Goal: Task Accomplishment & Management: Complete application form

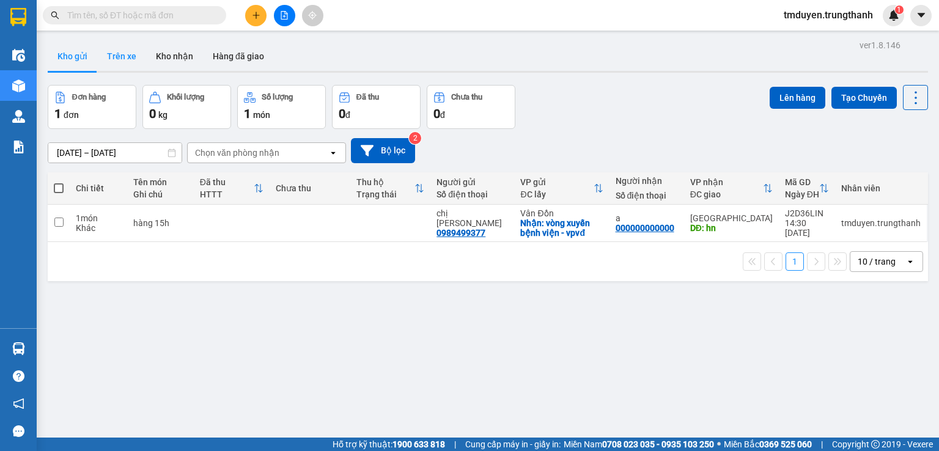
click at [125, 56] on button "Trên xe" at bounding box center [121, 56] width 49 height 29
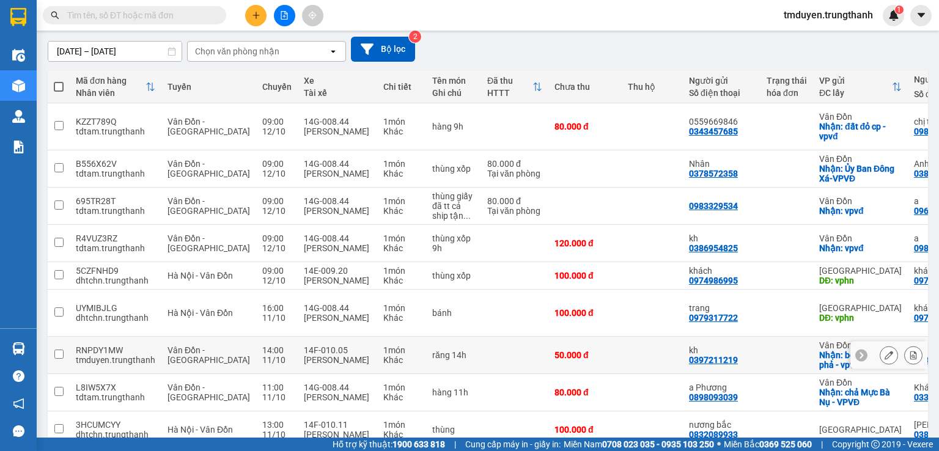
scroll to position [174, 0]
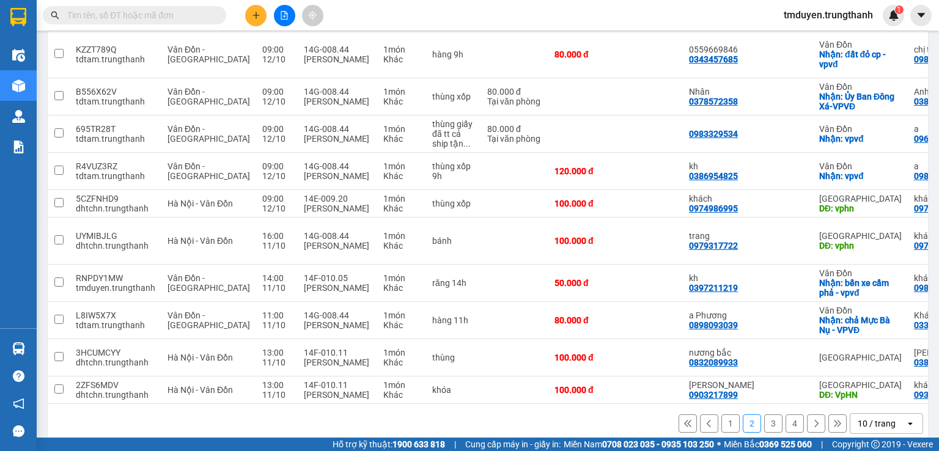
click at [724, 415] on button "1" at bounding box center [730, 424] width 18 height 18
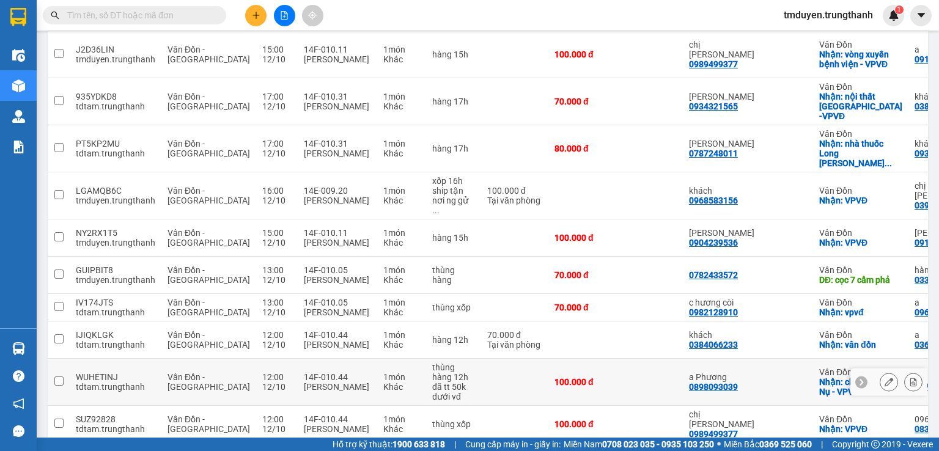
scroll to position [193, 0]
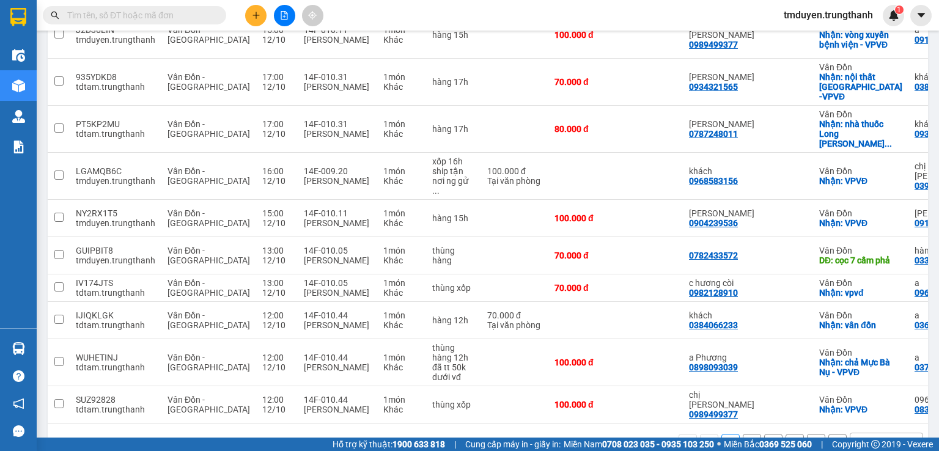
click at [743, 434] on button "2" at bounding box center [752, 443] width 18 height 18
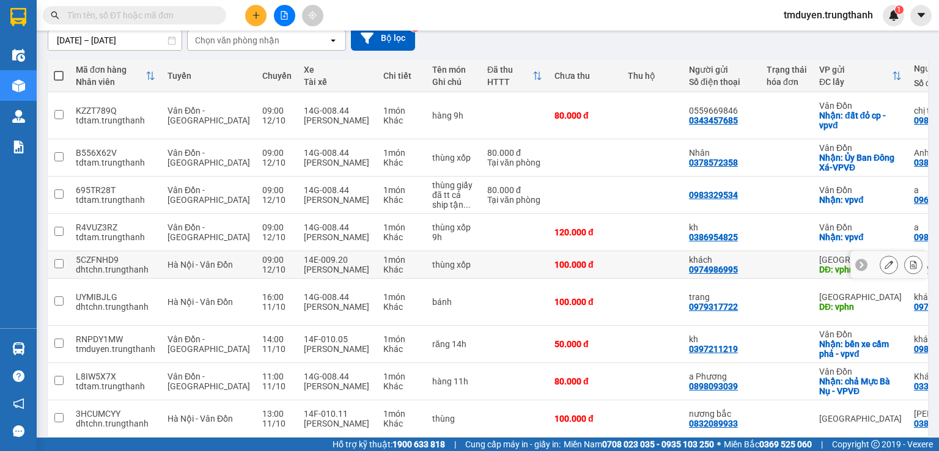
scroll to position [174, 0]
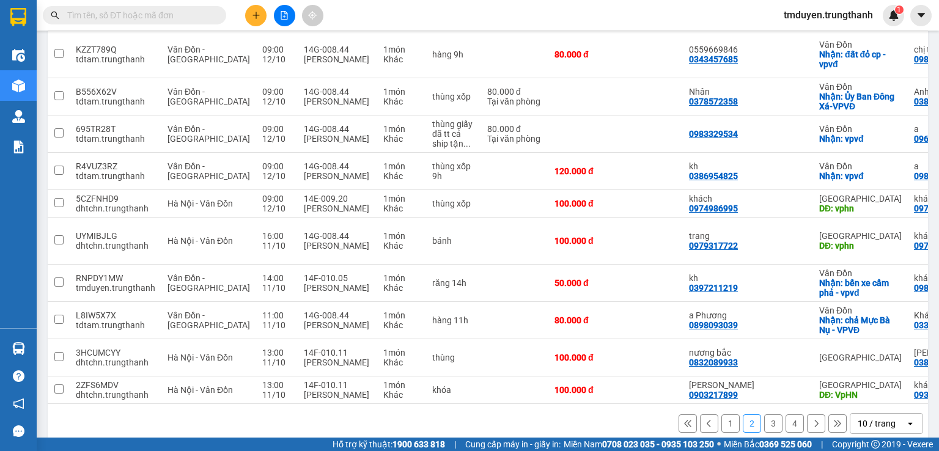
click at [764, 415] on button "3" at bounding box center [773, 424] width 18 height 18
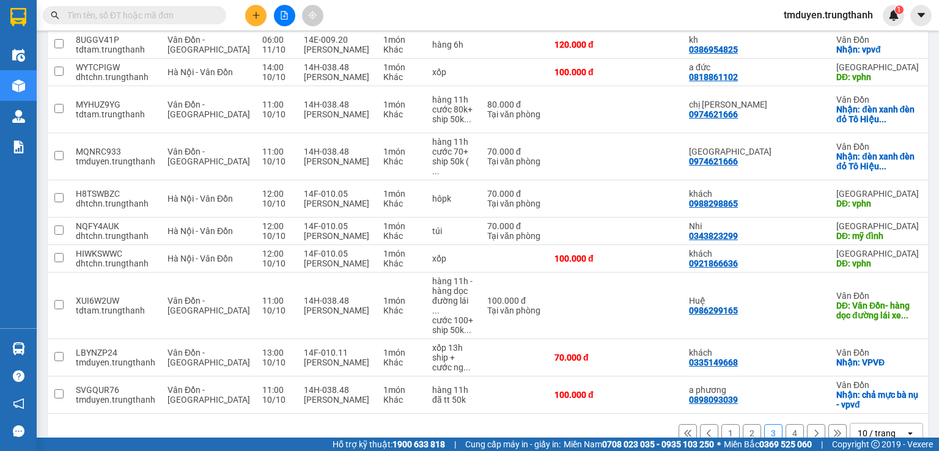
click at [721, 429] on button "1" at bounding box center [730, 433] width 18 height 18
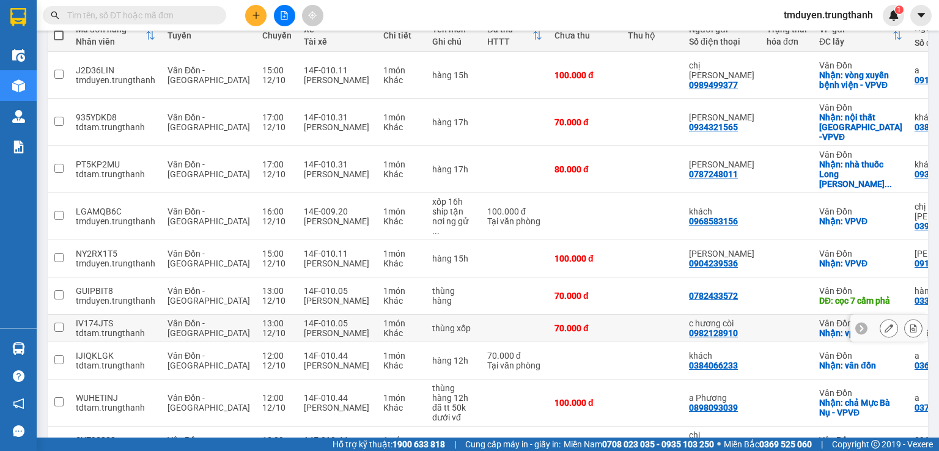
scroll to position [193, 0]
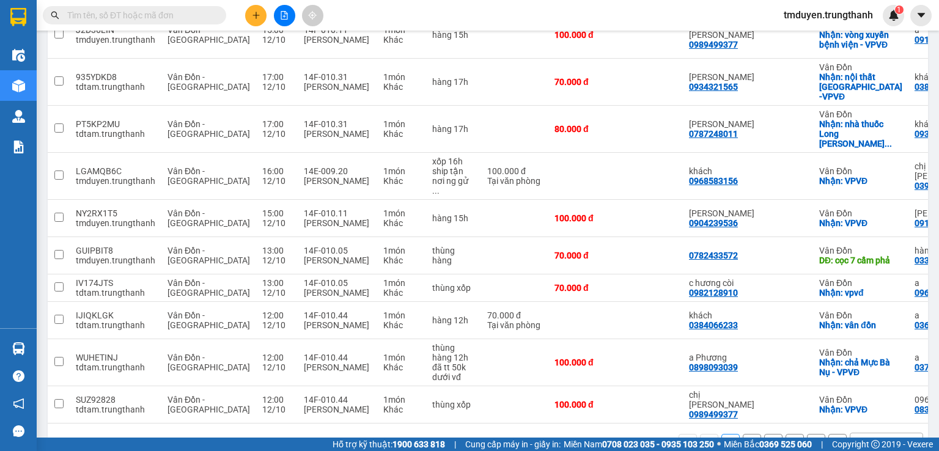
click at [743, 434] on button "2" at bounding box center [752, 443] width 18 height 18
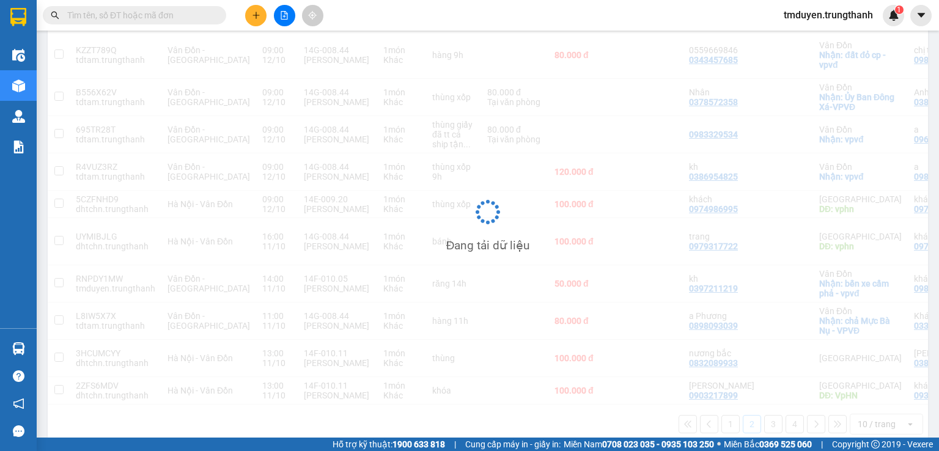
scroll to position [174, 0]
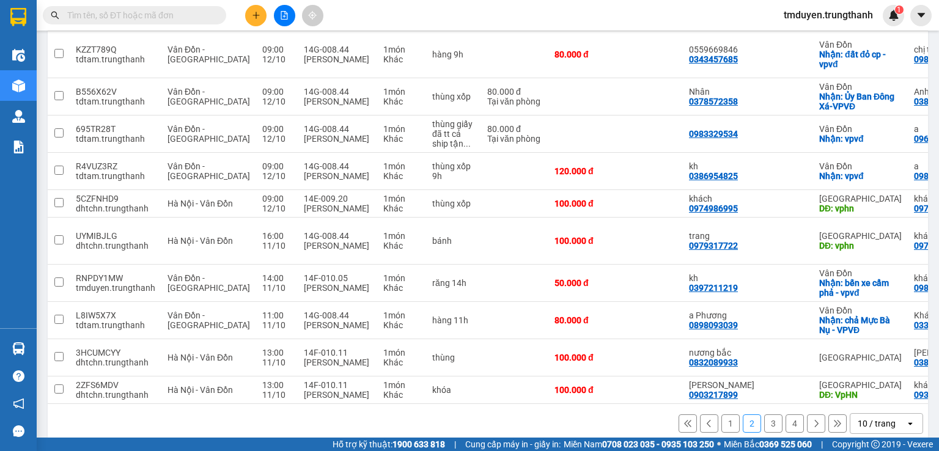
click at [764, 415] on button "3" at bounding box center [773, 424] width 18 height 18
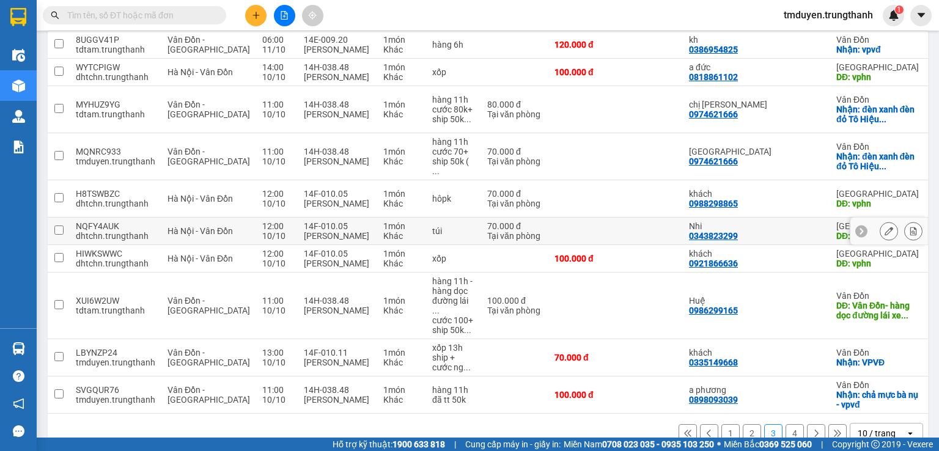
scroll to position [193, 0]
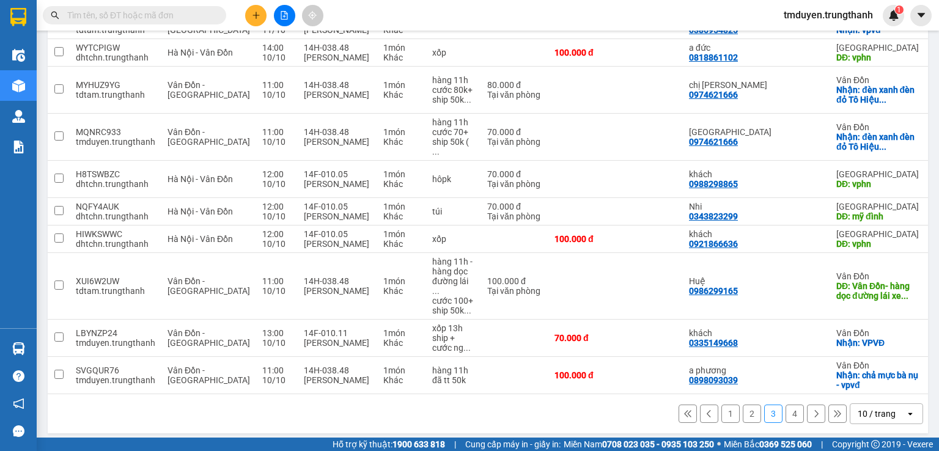
click at [743, 407] on button "2" at bounding box center [752, 414] width 18 height 18
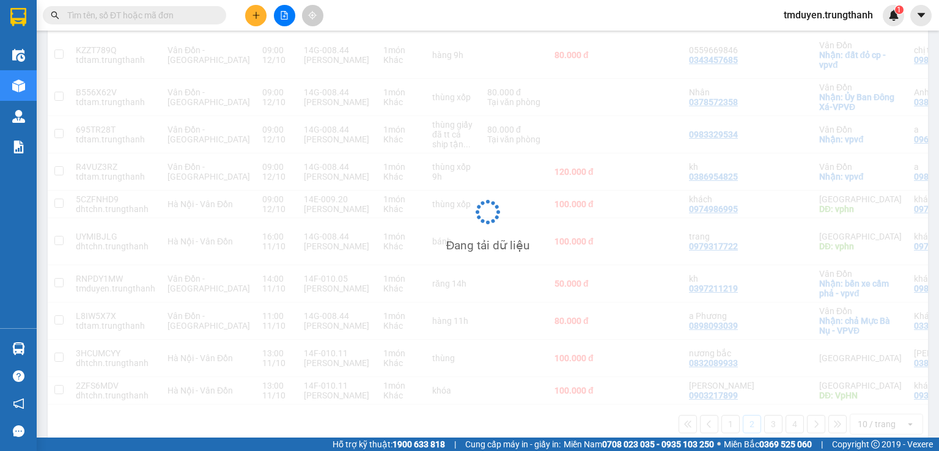
scroll to position [174, 0]
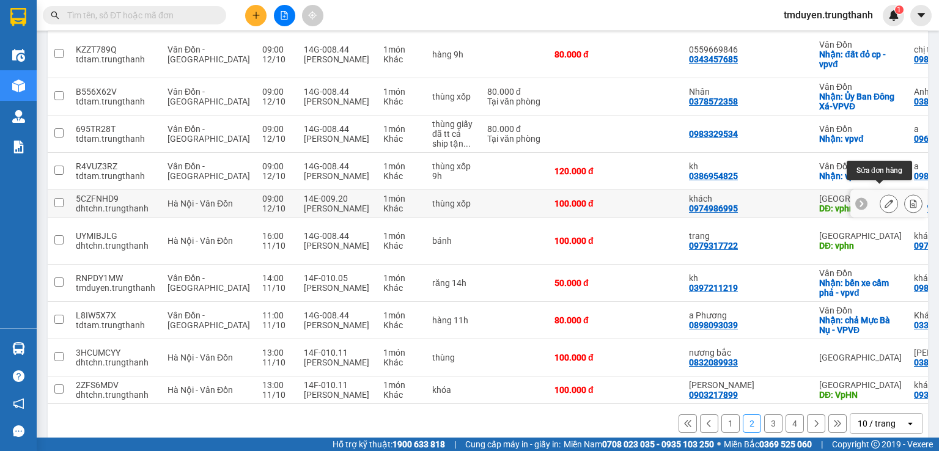
click at [885, 199] on icon at bounding box center [889, 203] width 9 height 9
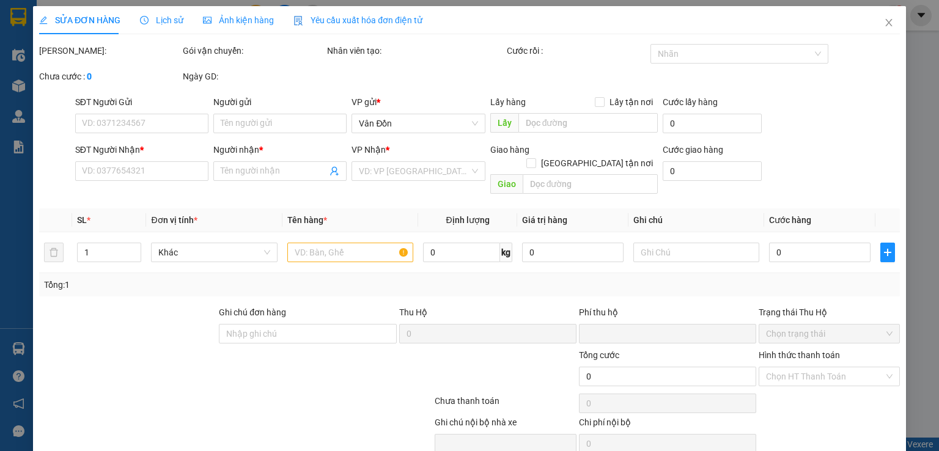
type input "0974986995"
type input "khách"
type input "vphn"
type input "0974258056"
type input "khách"
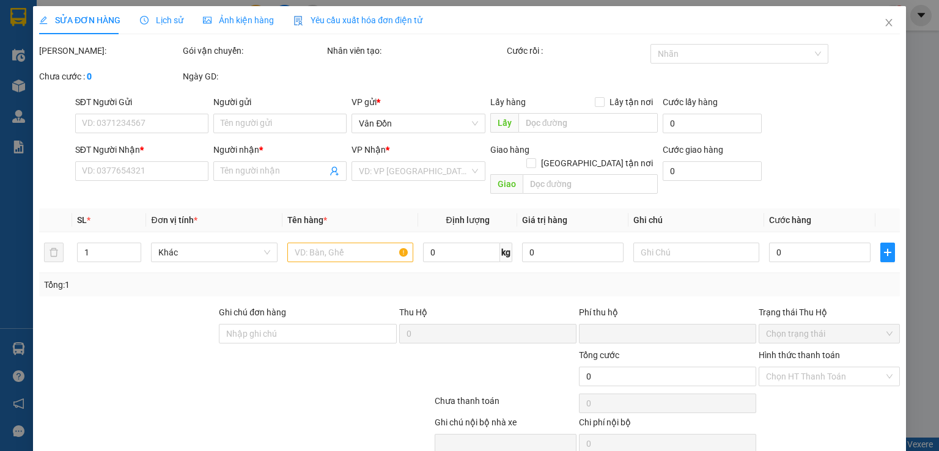
type input "vpvd"
type input "0"
type input "100.000"
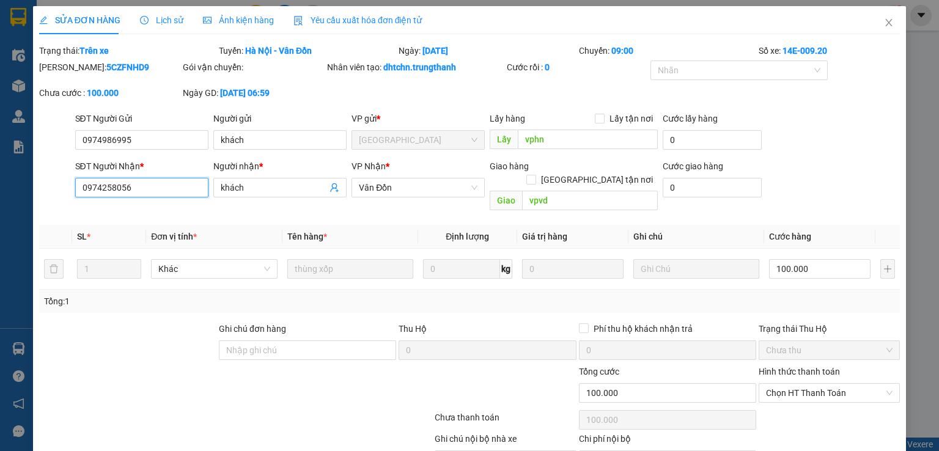
drag, startPoint x: 135, startPoint y: 191, endPoint x: 72, endPoint y: 183, distance: 63.6
click at [73, 183] on div "SĐT Người Nhận * 0974258056 0974258056" at bounding box center [142, 188] width 138 height 56
click at [884, 26] on icon "close" at bounding box center [889, 23] width 10 height 10
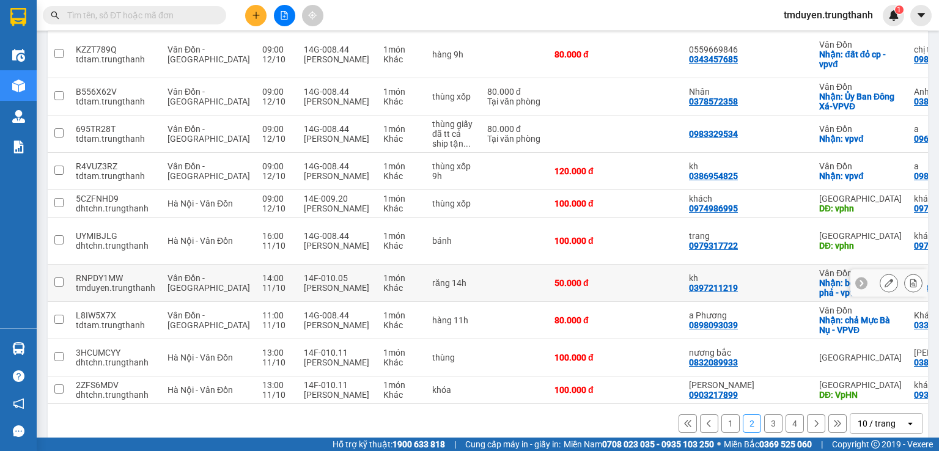
scroll to position [133, 0]
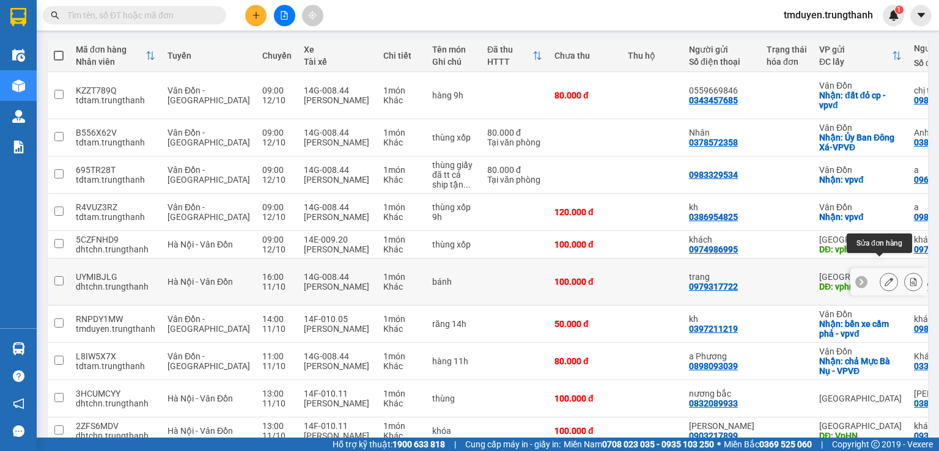
click at [885, 278] on icon at bounding box center [889, 282] width 9 height 9
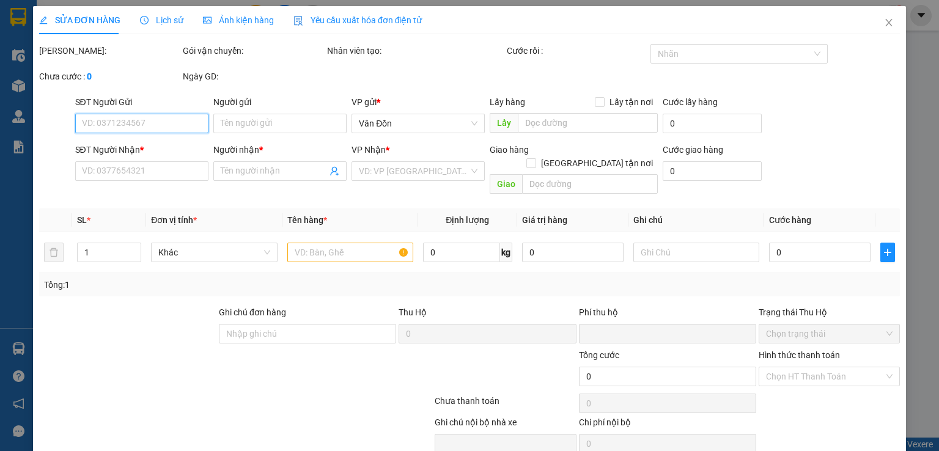
type input "0979317722"
type input "trang"
type input "vphn"
type input "0972828454"
type input "khách"
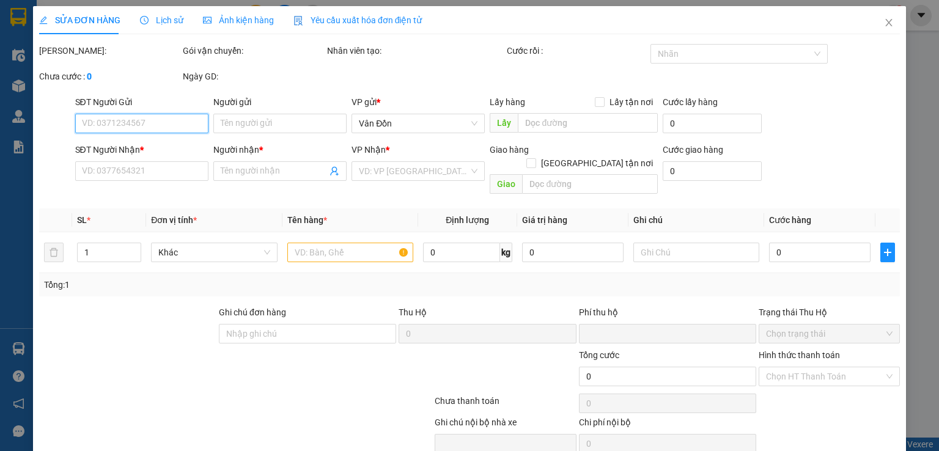
type input "631 [PERSON_NAME] Cẩm Phả"
type input "0"
type input "100.000"
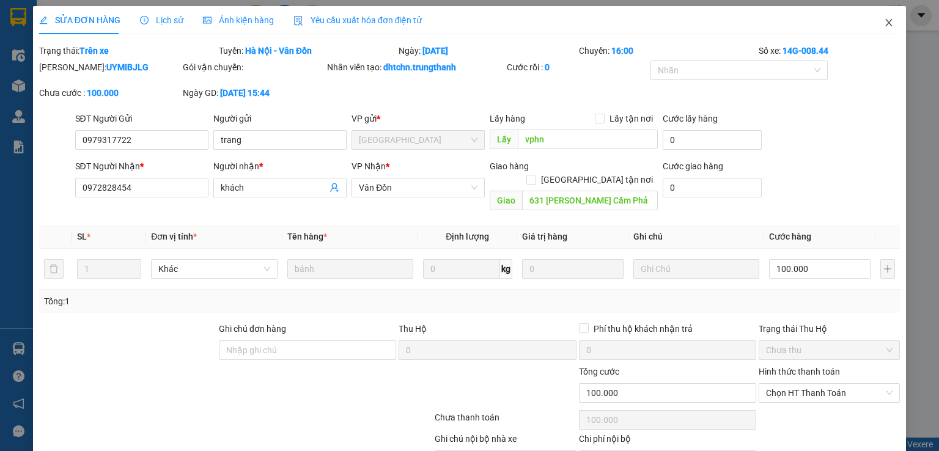
click at [886, 25] on icon "close" at bounding box center [889, 22] width 7 height 7
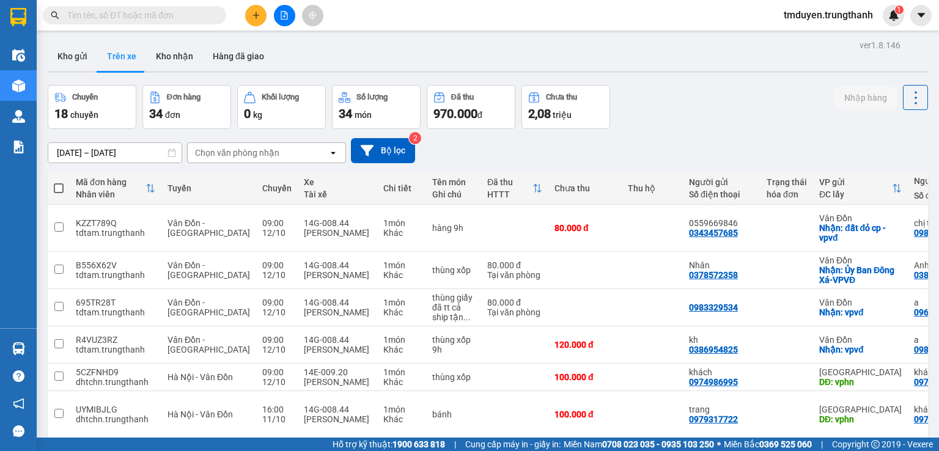
click at [180, 9] on input "text" at bounding box center [139, 15] width 144 height 13
paste input "0989499377"
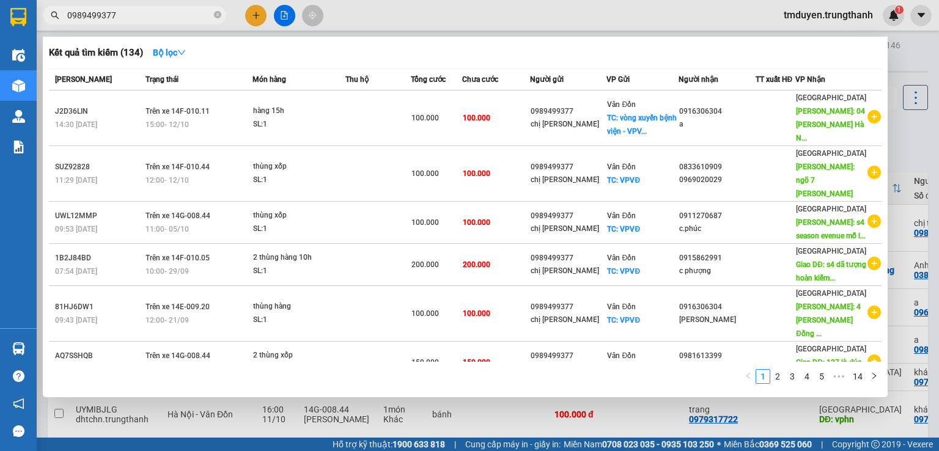
type input "0989499377"
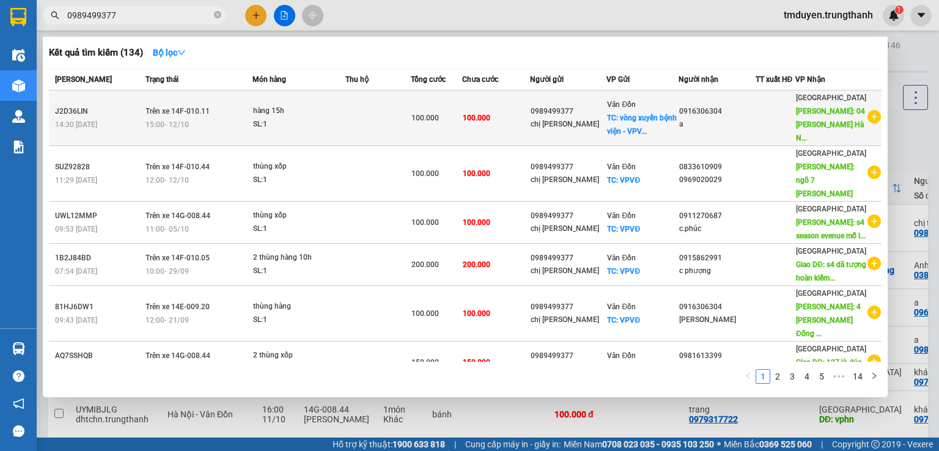
click at [345, 106] on div "hàng 15h" at bounding box center [299, 111] width 92 height 13
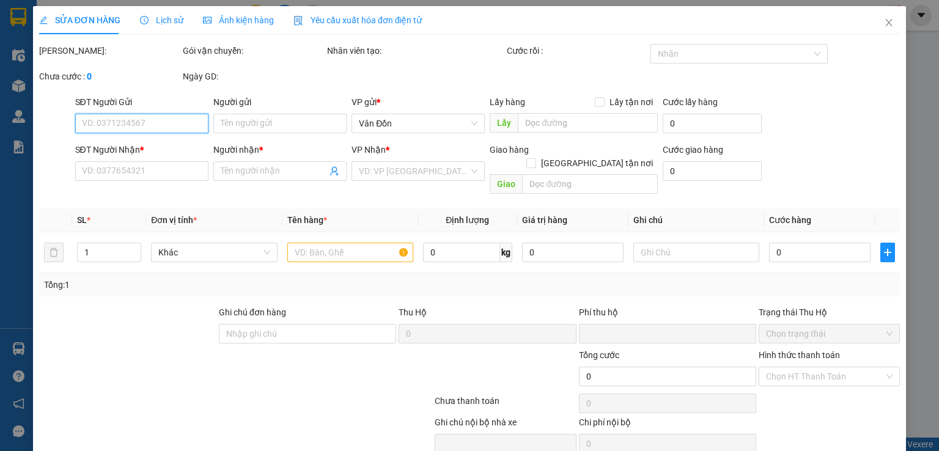
type input "0989499377"
type input "chị [PERSON_NAME]"
checkbox input "true"
type input "vòng xuyến bệnh viện - VPVĐ"
type input "0916306304"
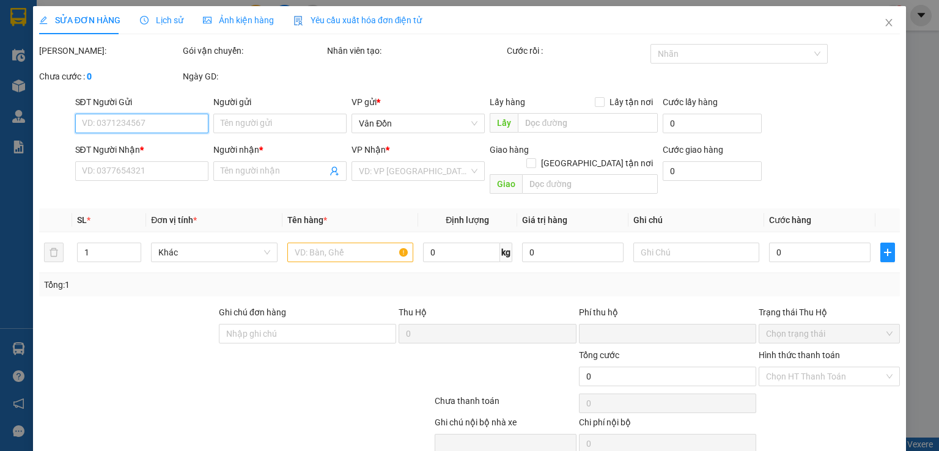
type input "a"
type input "04 [PERSON_NAME] [GEOGRAPHIC_DATA]"
type input "0"
type input "100.000"
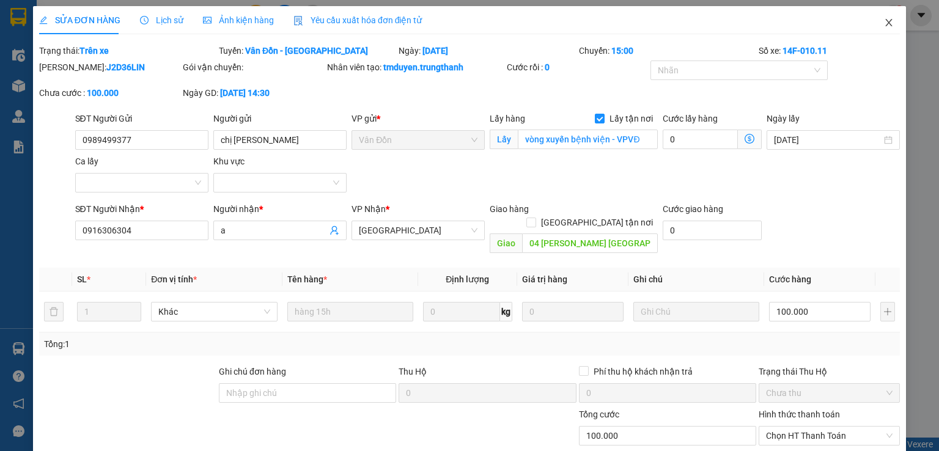
click at [878, 17] on span "Close" at bounding box center [889, 23] width 34 height 34
